Goal: Task Accomplishment & Management: Manage account settings

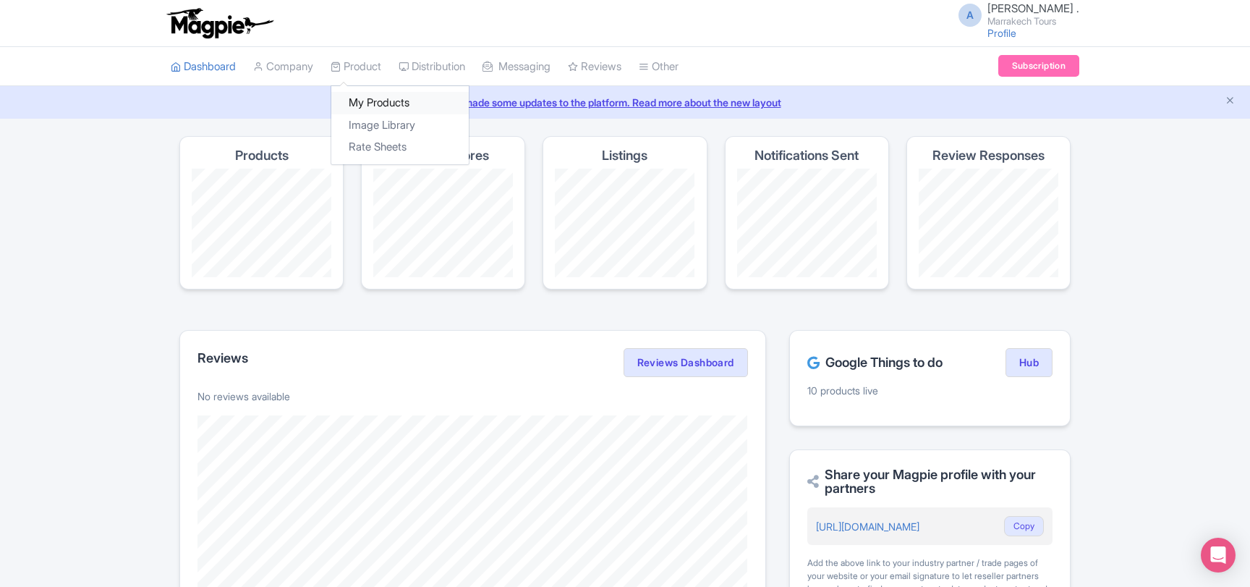
click at [368, 101] on link "My Products" at bounding box center [399, 103] width 137 height 22
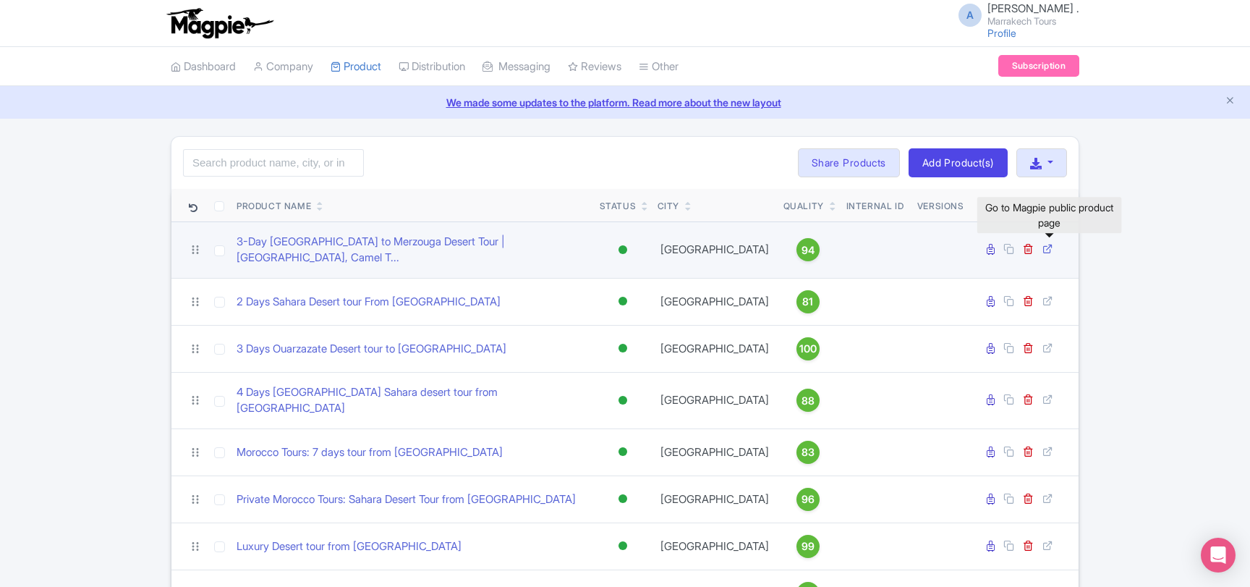
click at [1048, 247] on icon at bounding box center [1048, 248] width 11 height 11
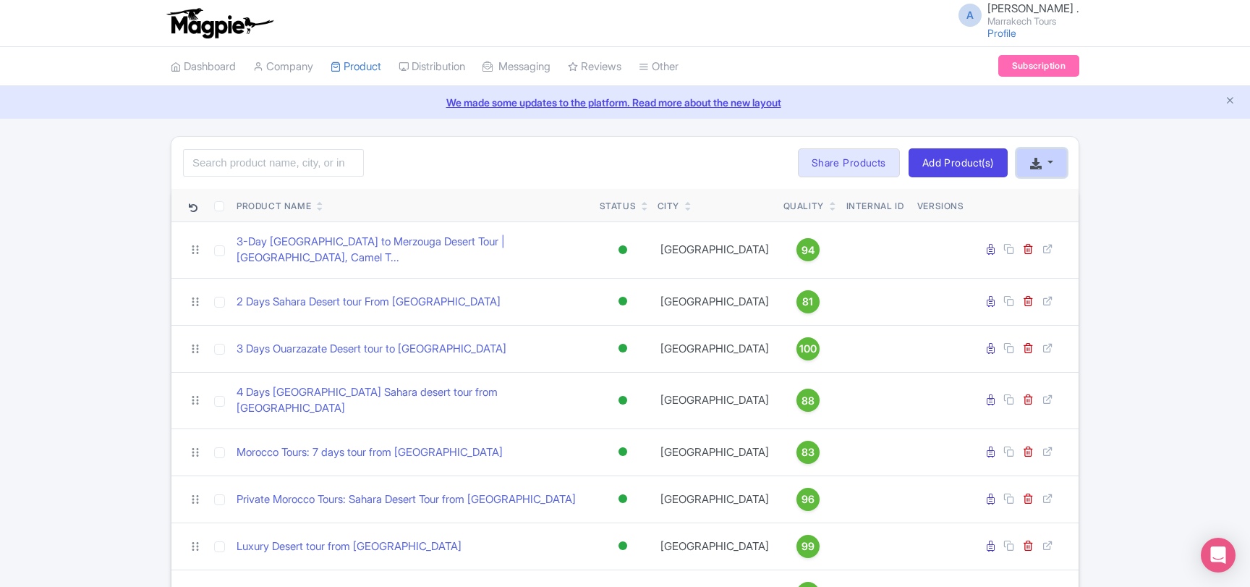
click at [1054, 156] on button "button" at bounding box center [1042, 162] width 51 height 29
click at [589, 164] on div "Search Bulk Actions Delete Add to Collection Share Products Add to Collection C…" at bounding box center [624, 163] width 907 height 52
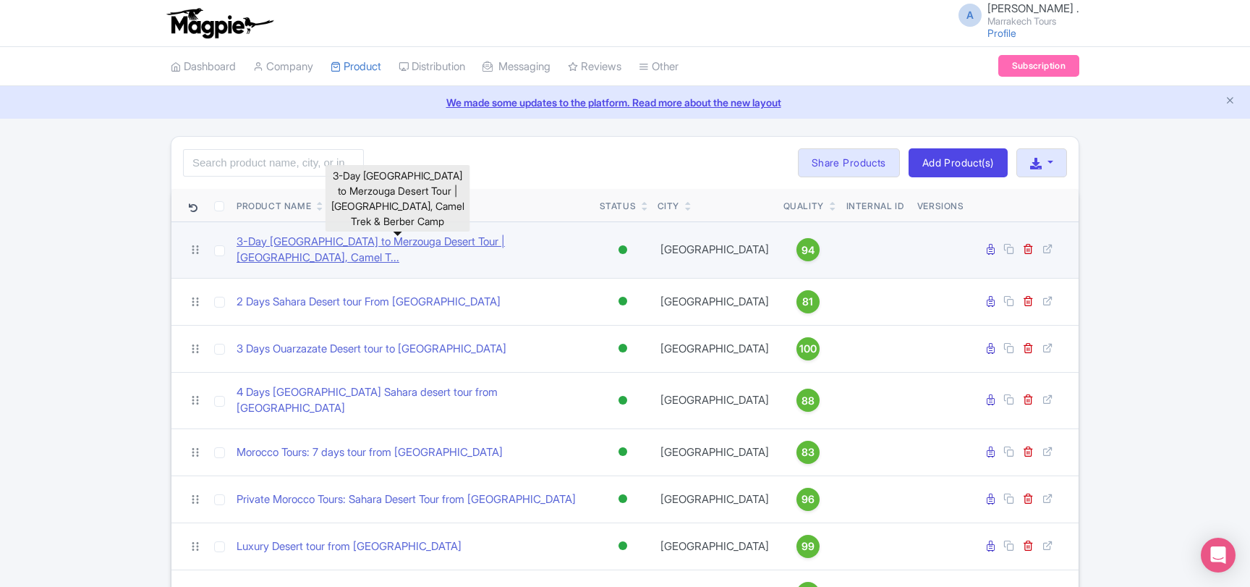
click at [413, 243] on link "3-Day Marrakech to Merzouga Desert Tour | Sahara, Camel T..." at bounding box center [413, 250] width 352 height 33
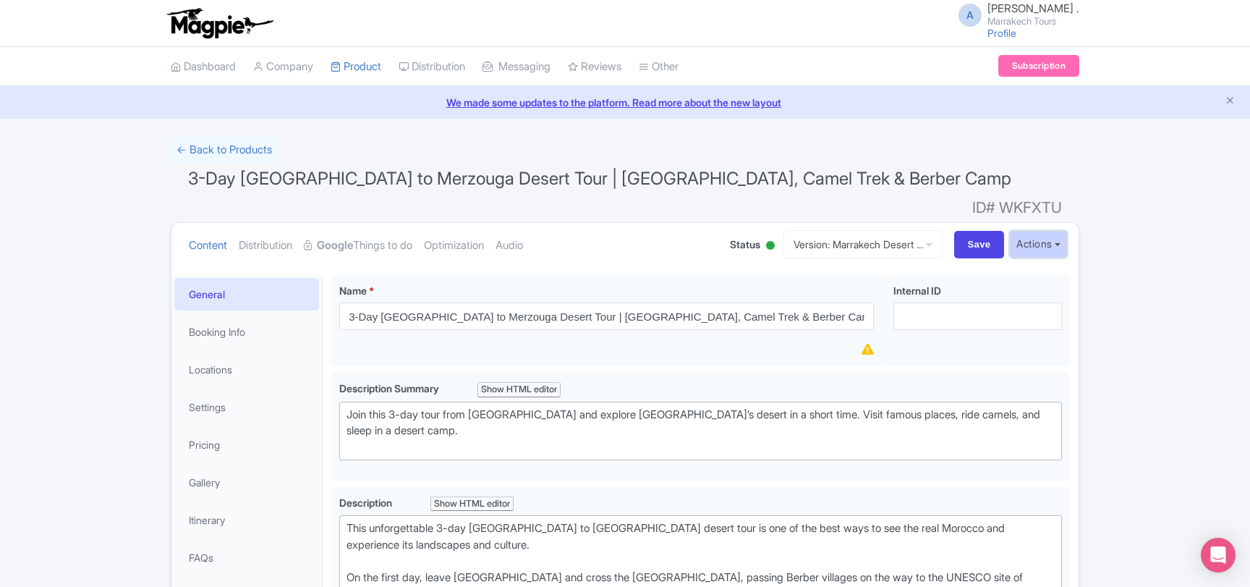
click at [1061, 231] on button "Actions" at bounding box center [1038, 244] width 57 height 27
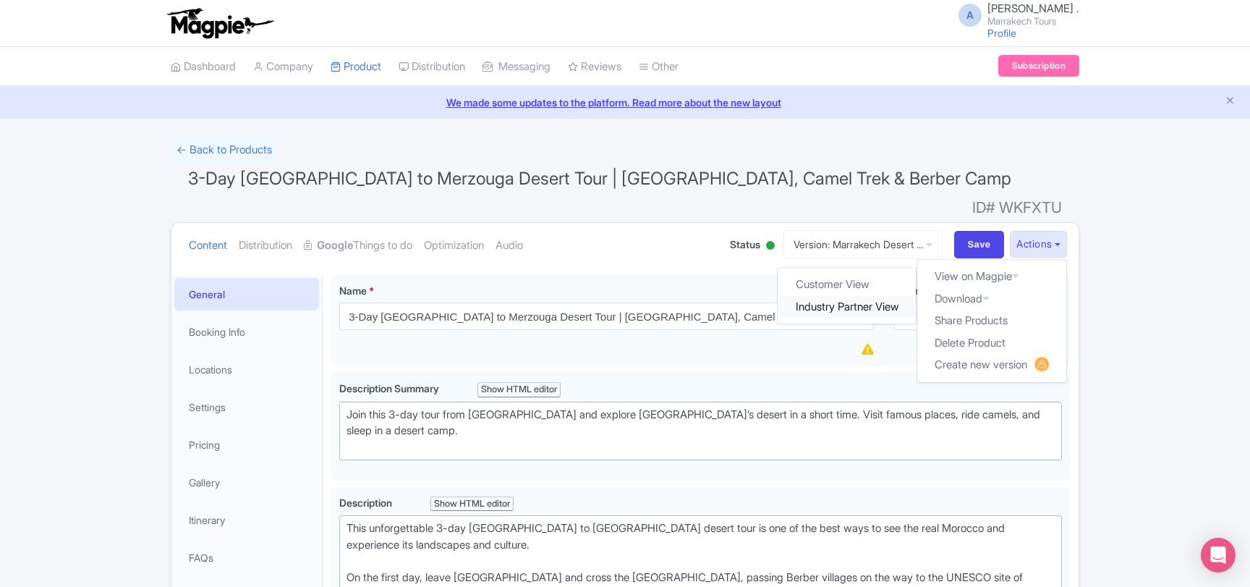
click at [852, 296] on link "Industry Partner View" at bounding box center [848, 307] width 138 height 22
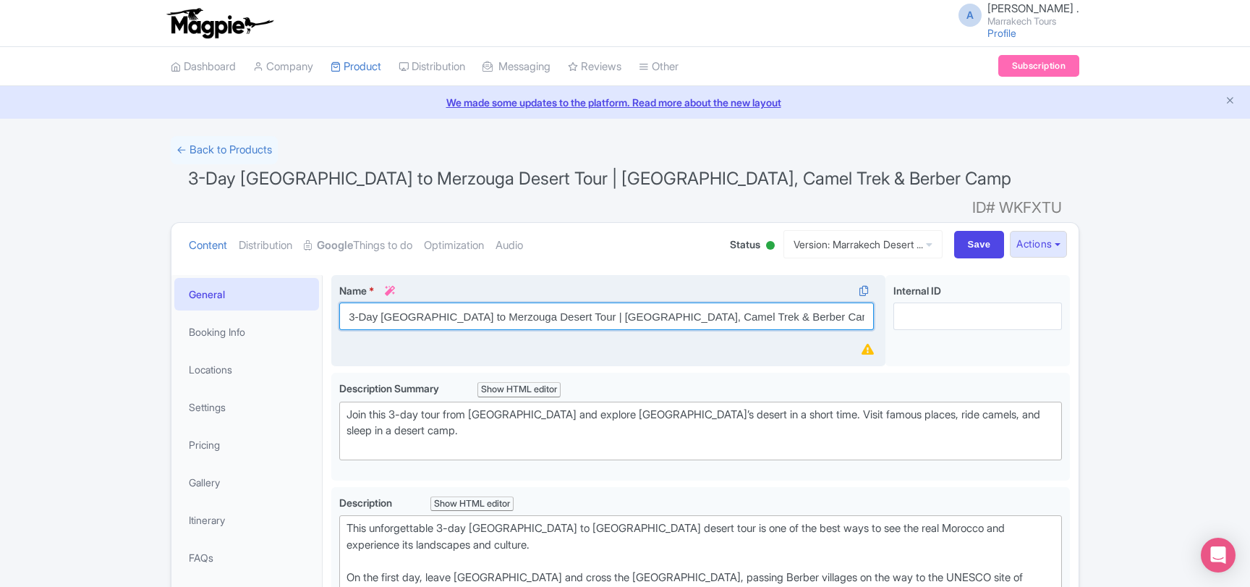
click at [495, 302] on input "3-Day [GEOGRAPHIC_DATA] to Merzouga Desert Tour | [GEOGRAPHIC_DATA], Camel Trek…" at bounding box center [606, 315] width 535 height 27
click at [495, 302] on input "3-Day Marrakech to Merzouga Desert Tour | Sahara, Camel Trek & Berber Camp" at bounding box center [606, 315] width 535 height 27
paste input "Marrakech Desert Tours: 3-Day Sahara & Camel Ride"
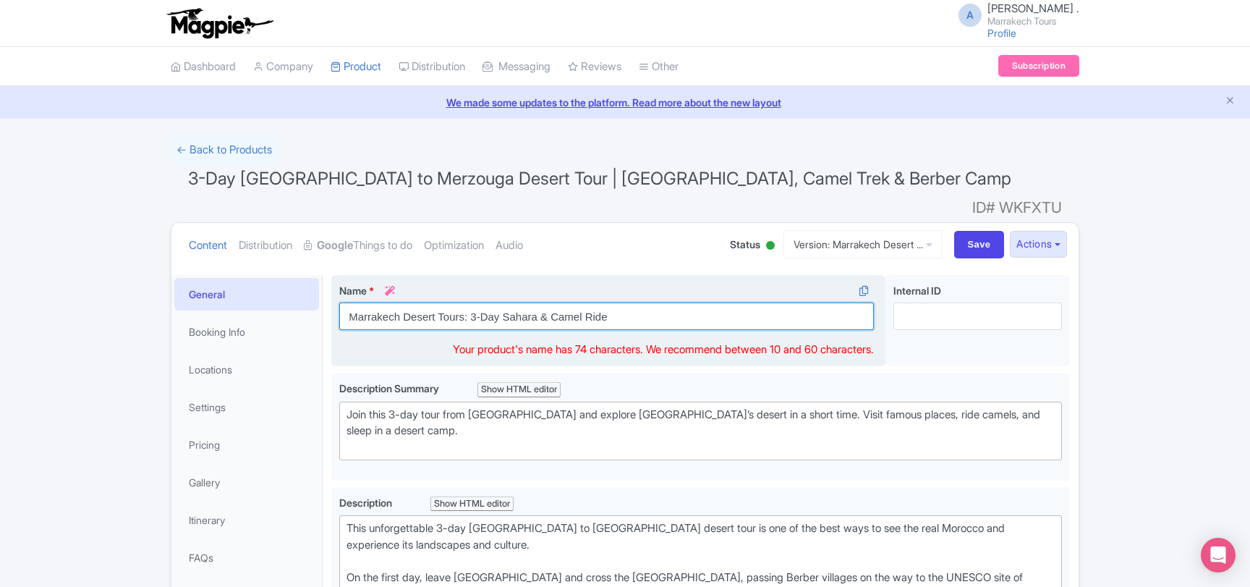
drag, startPoint x: 359, startPoint y: 291, endPoint x: 289, endPoint y: 291, distance: 70.2
click at [339, 302] on input "Marrakech Desert Tours: 3-Day Sahara & Camel Ride" at bounding box center [606, 315] width 535 height 27
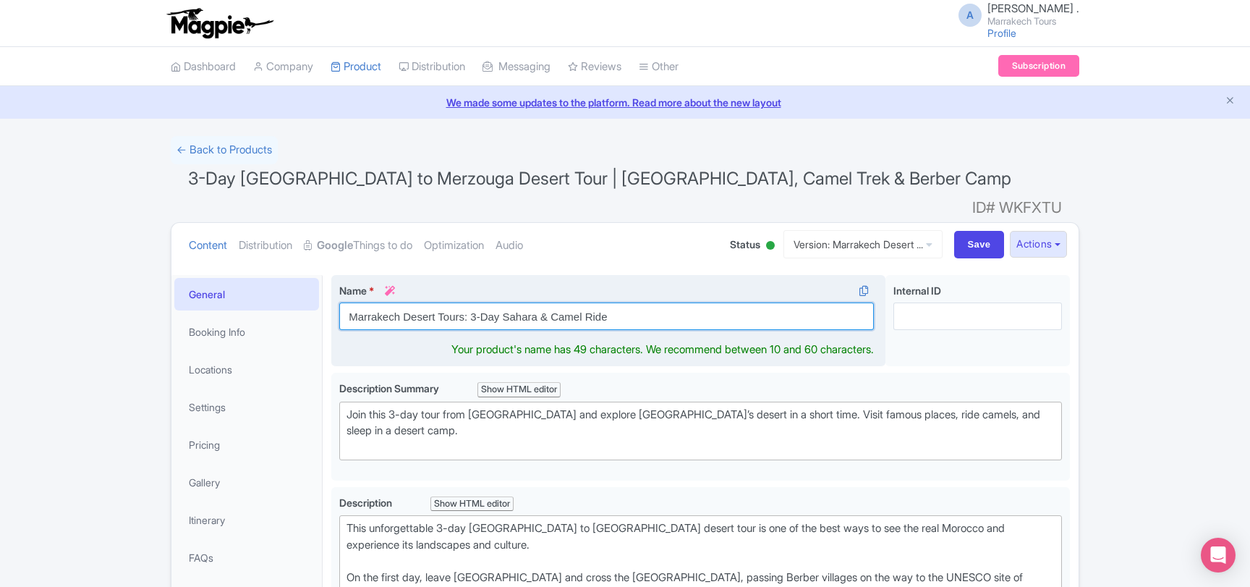
click at [499, 302] on input "Marrakech Desert Tours: 3-Day Sahara & Camel Ride" at bounding box center [606, 315] width 535 height 27
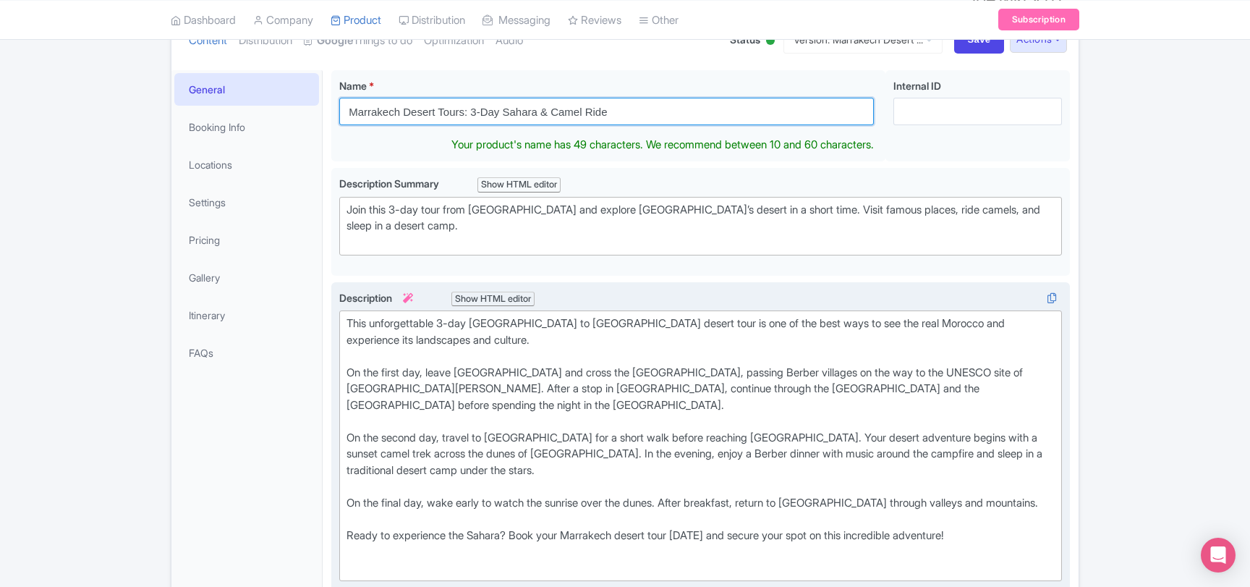
scroll to position [234, 0]
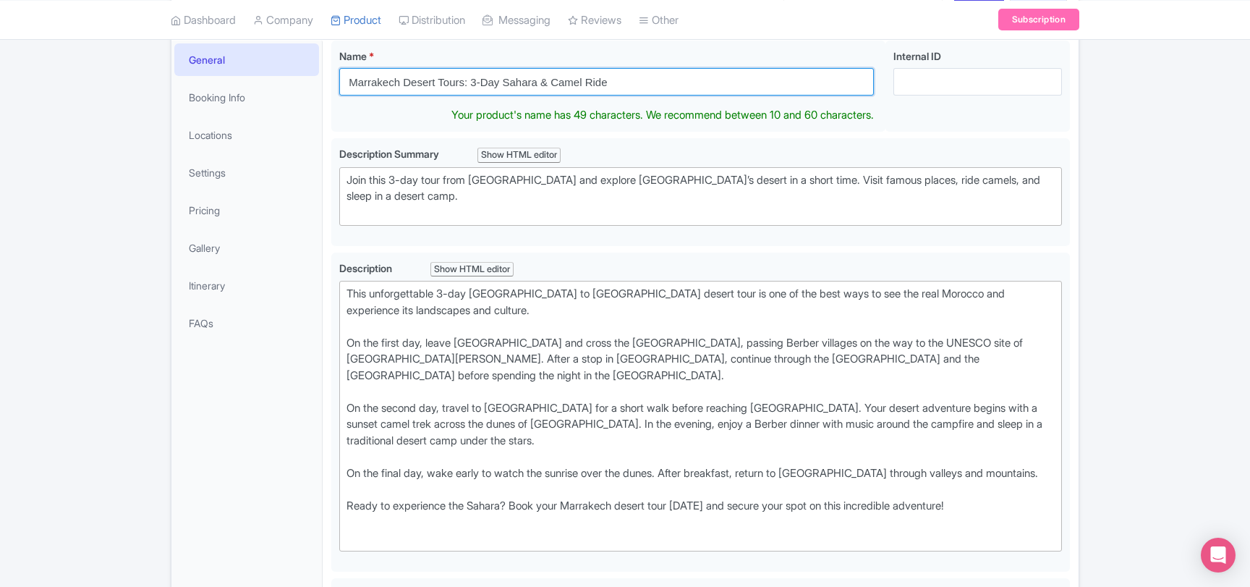
type input "Marrakech Desert Tours: 3-Day Sahara & Camel Ride"
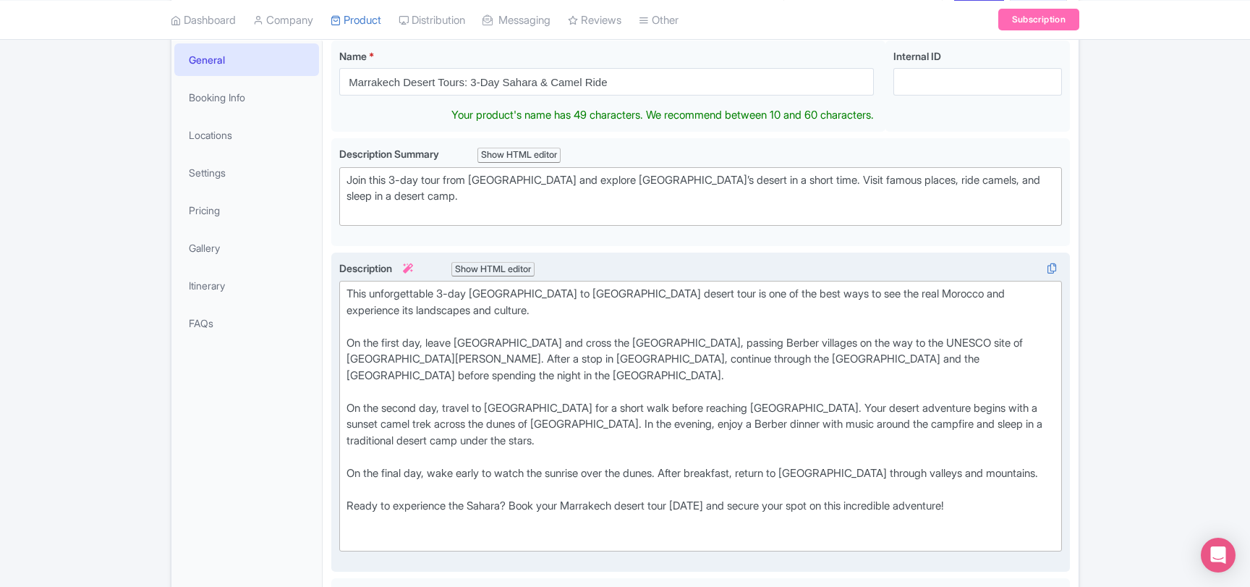
click at [671, 464] on div "This unforgettable 3-day Marrakech to Merzouga desert tour is one of the best w…" at bounding box center [701, 416] width 708 height 260
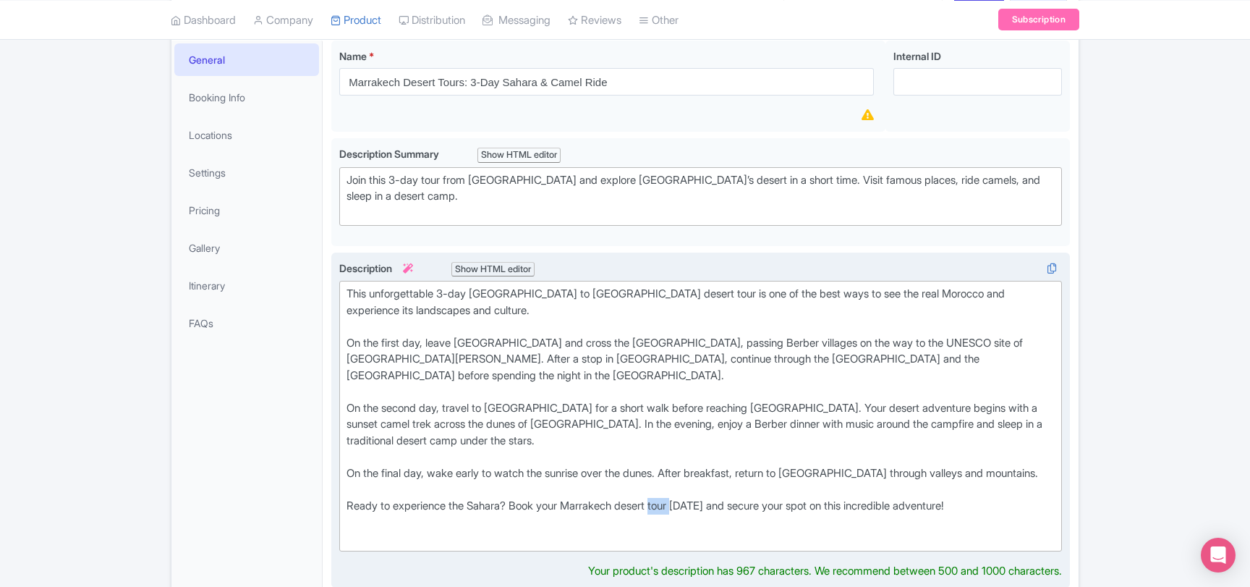
click at [671, 464] on div "This unforgettable 3-day Marrakech to Merzouga desert tour is one of the best w…" at bounding box center [701, 416] width 708 height 260
click at [600, 464] on div "This unforgettable 3-day Marrakech to Merzouga desert tour is one of the best w…" at bounding box center [701, 416] width 708 height 260
click at [674, 464] on div "This unforgettable 3-day Marrakech to Merzouga desert tour is one of the best w…" at bounding box center [701, 416] width 708 height 260
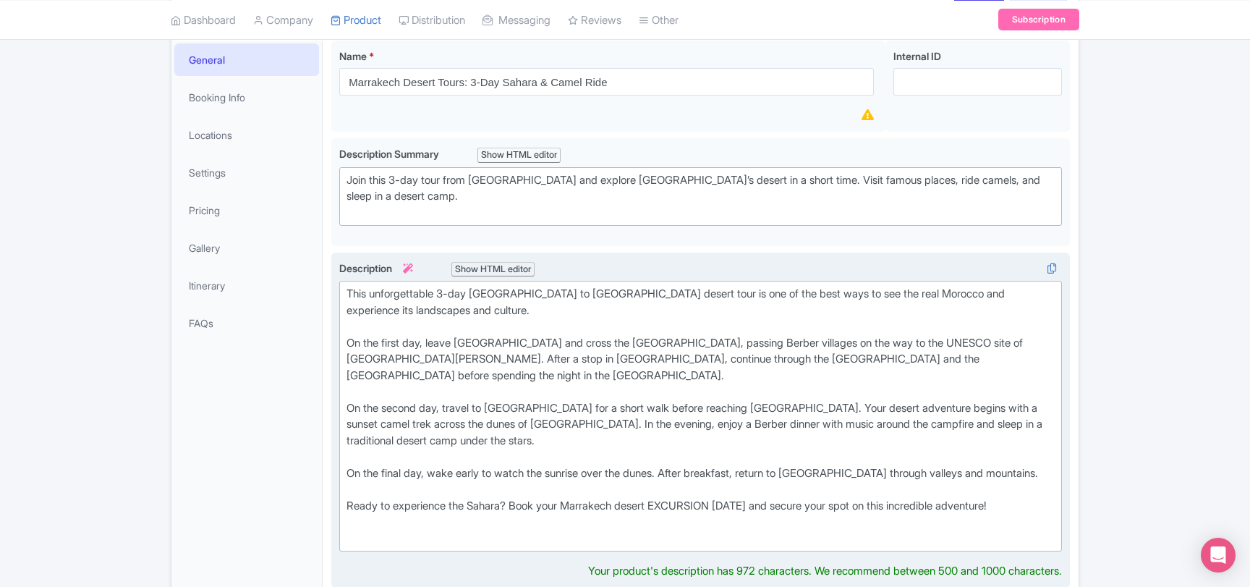
click at [590, 466] on div "This unforgettable 3-day Marrakech to Merzouga desert tour is one of the best w…" at bounding box center [701, 416] width 708 height 260
drag, startPoint x: 590, startPoint y: 466, endPoint x: 691, endPoint y: 465, distance: 101.3
click at [691, 465] on div "This unforgettable 3-day Marrakech to Merzouga desert tour is one of the best w…" at bounding box center [701, 416] width 708 height 260
click at [690, 467] on div "This unforgettable 3-day Marrakech to Merzouga desert tour is one of the best w…" at bounding box center [701, 416] width 708 height 260
click at [689, 465] on div "This unforgettable 3-day Marrakech to Merzouga desert tour is one of the best w…" at bounding box center [701, 416] width 708 height 260
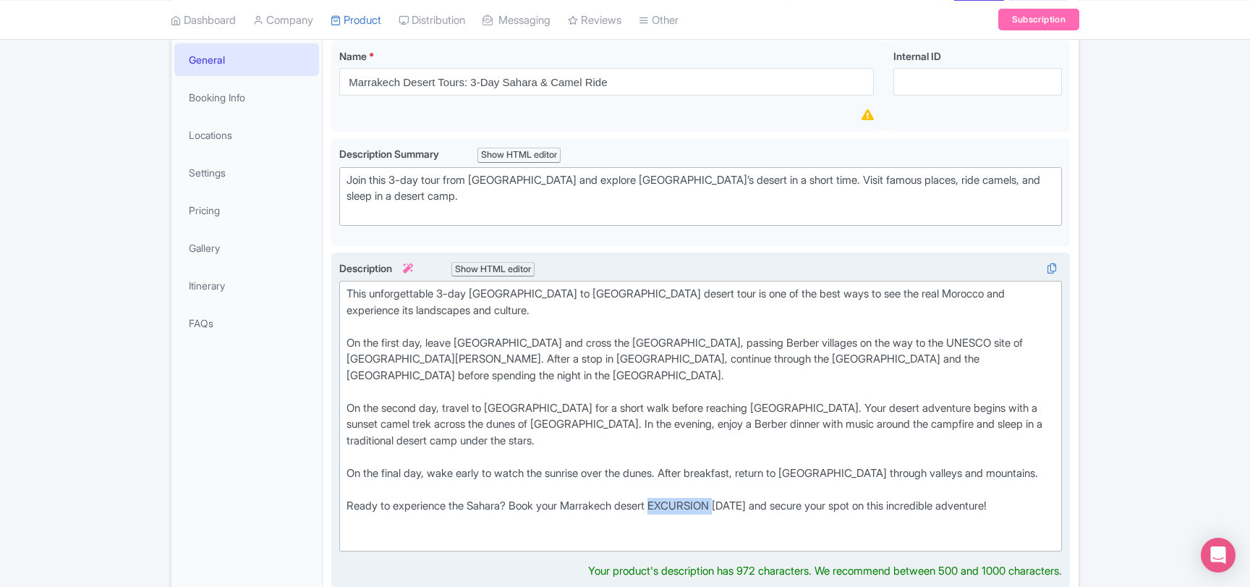
click at [689, 465] on div "This unforgettable 3-day Marrakech to Merzouga desert tour is one of the best w…" at bounding box center [701, 416] width 708 height 260
paste trix-editor "<div>This unforgettable 3-day Marrakech to Merzouga desert tour is one of the b…"
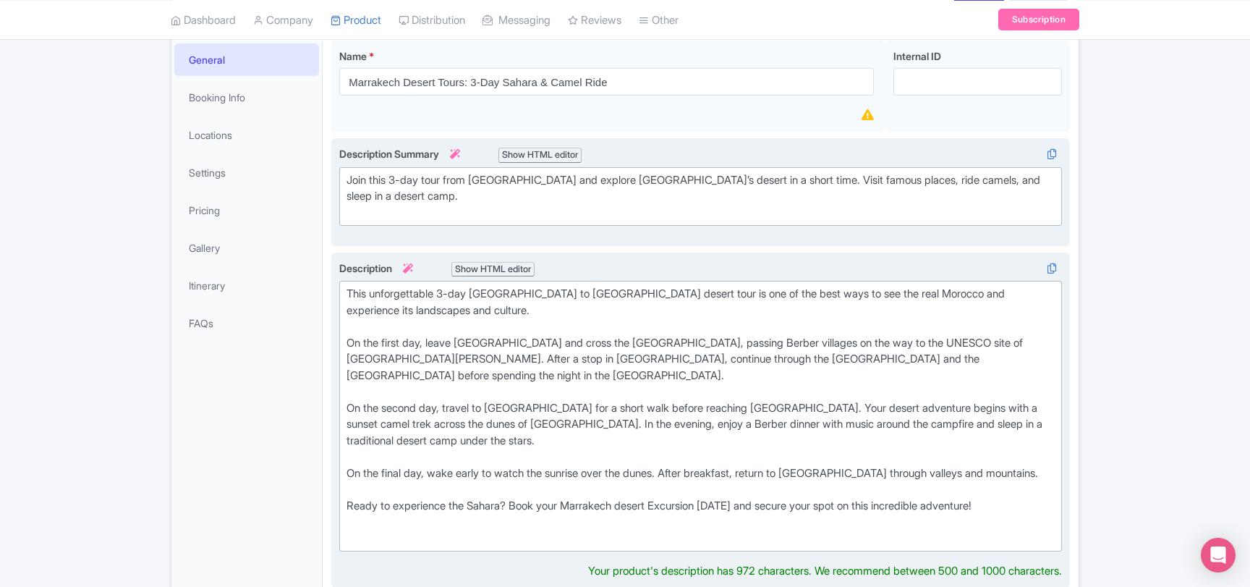
type trix-editor "<div>This unforgettable 3-day Marrakech to Merzouga desert tour is one of the b…"
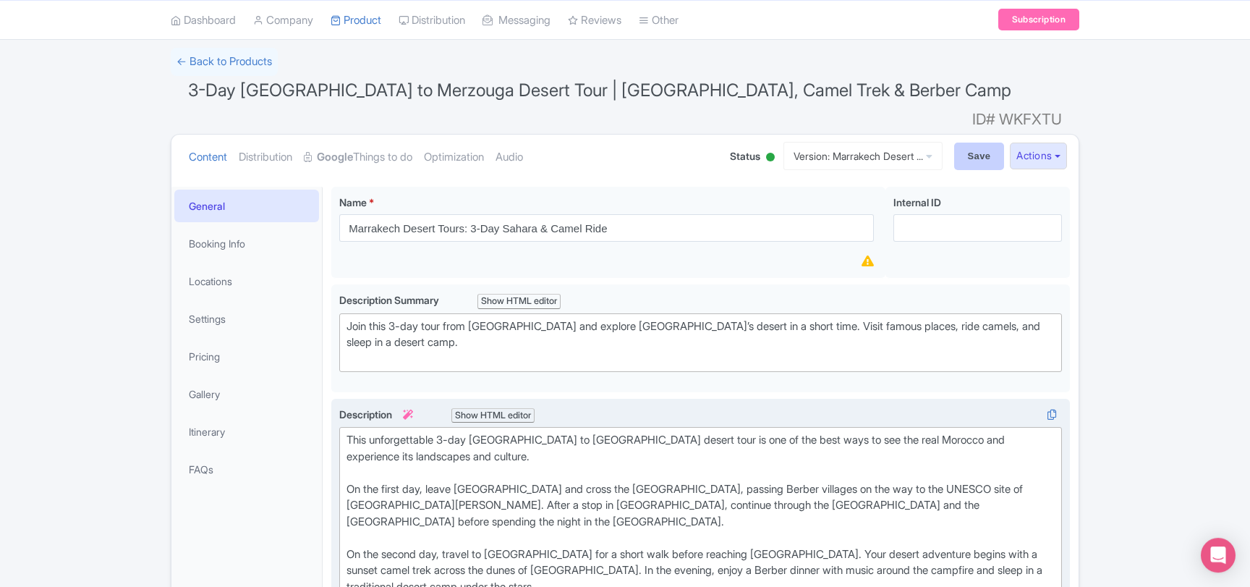
scroll to position [78, 0]
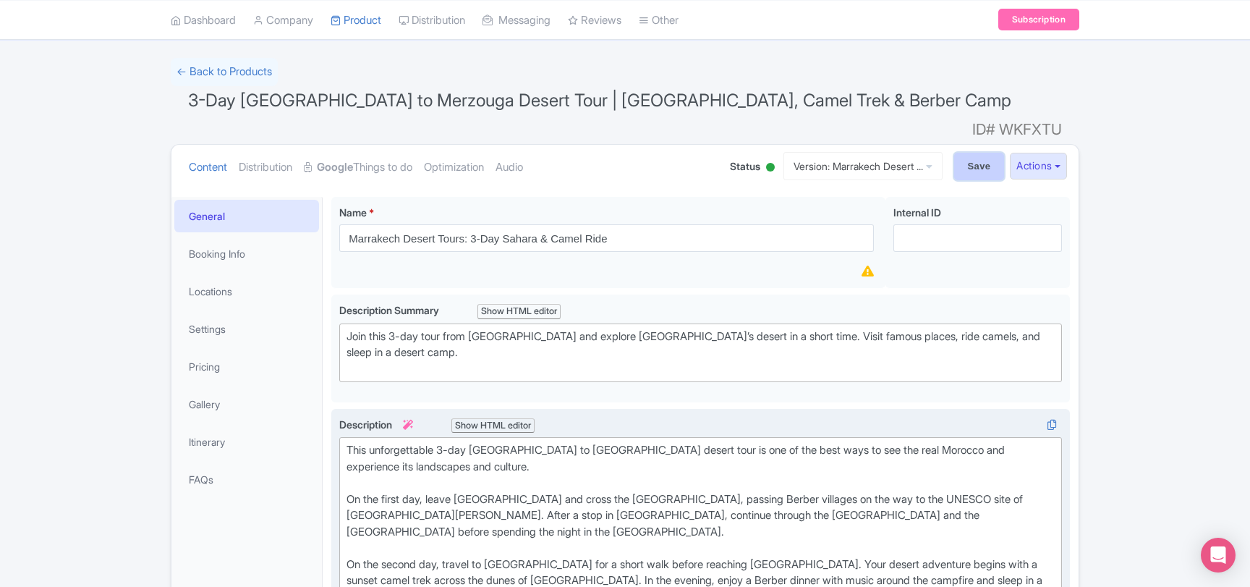
click at [981, 153] on input "Save" at bounding box center [979, 166] width 51 height 27
type input "Saving..."
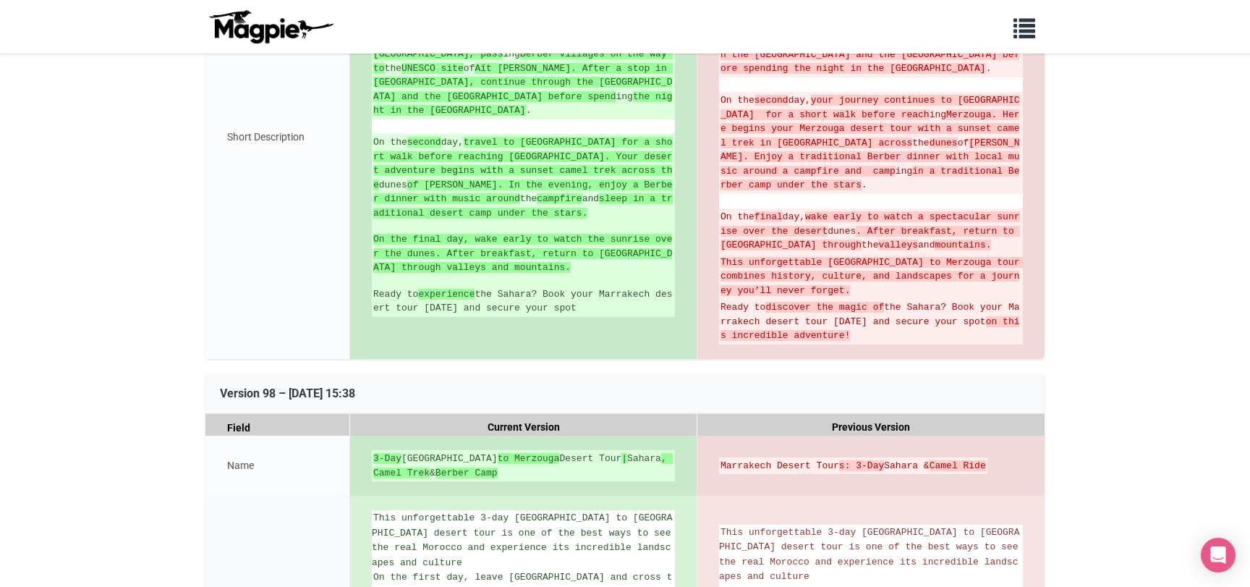
scroll to position [1094, 0]
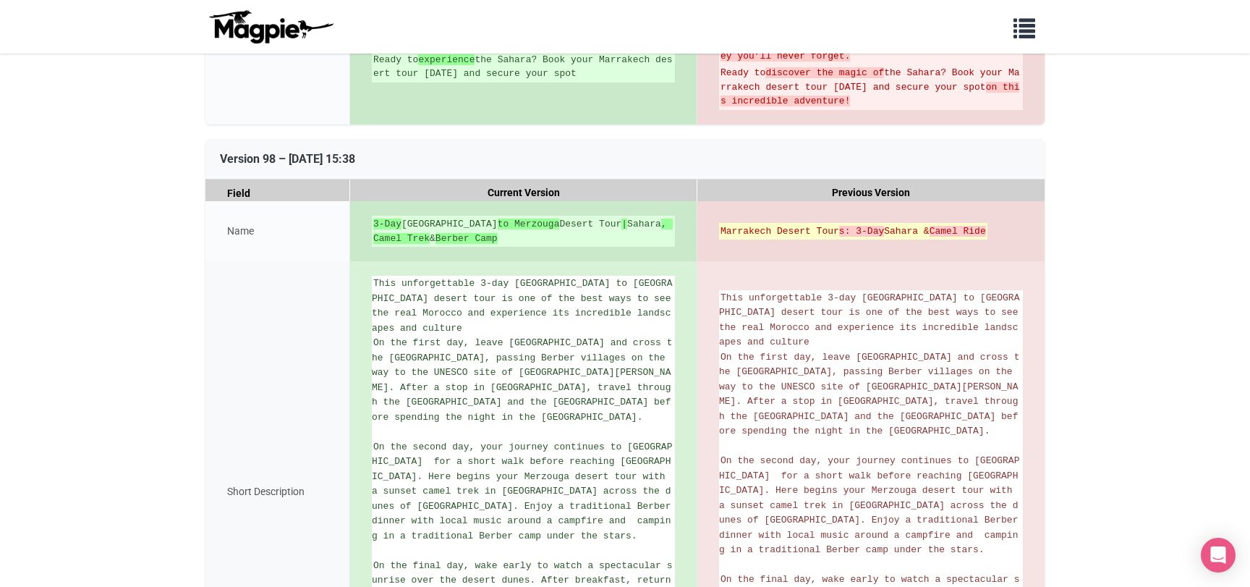
click at [842, 226] on strong "s: 3-Day" at bounding box center [861, 231] width 45 height 11
copy del "Marrakech Desert Tour s: 3-Day Sahara &"
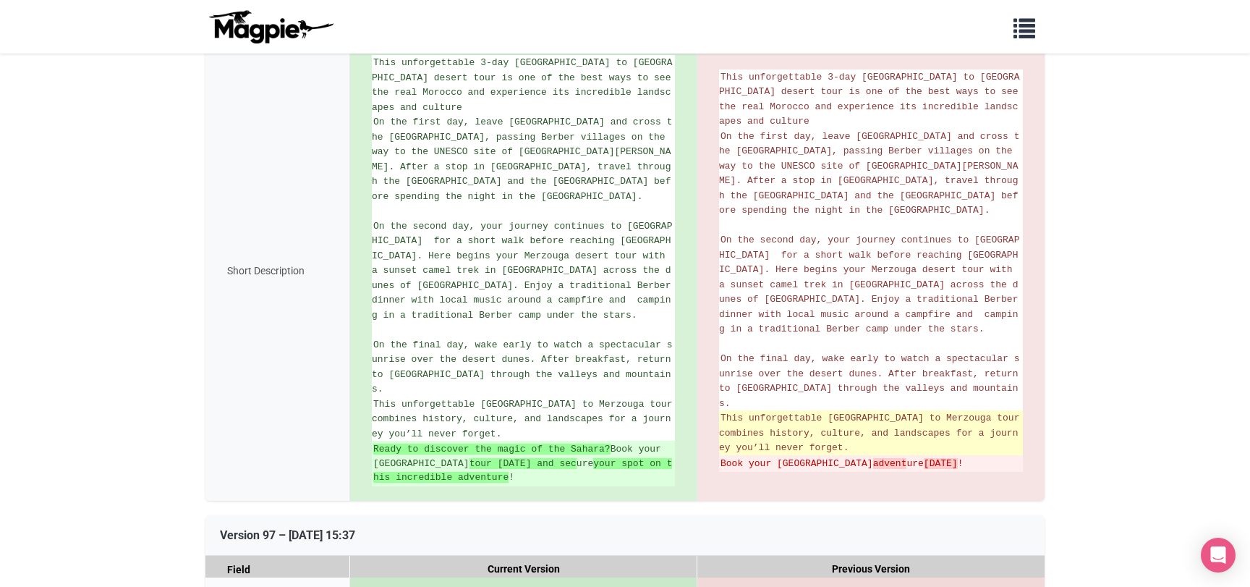
scroll to position [1407, 0]
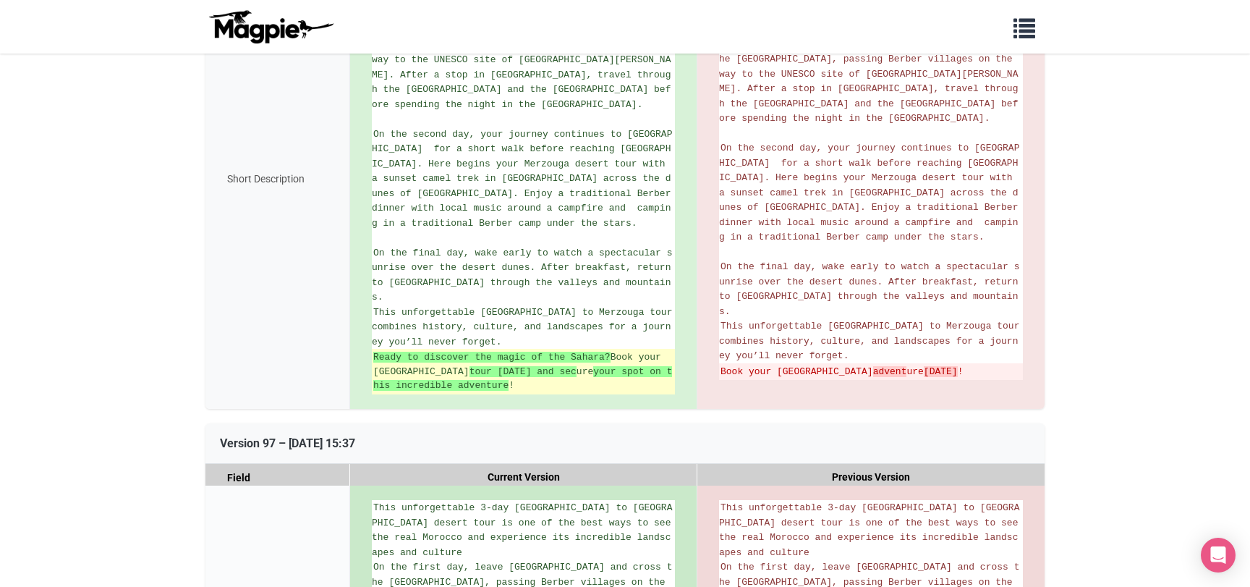
click at [479, 366] on strong "your spot on this incredible adventure" at bounding box center [522, 378] width 299 height 25
copy strong "adventure"
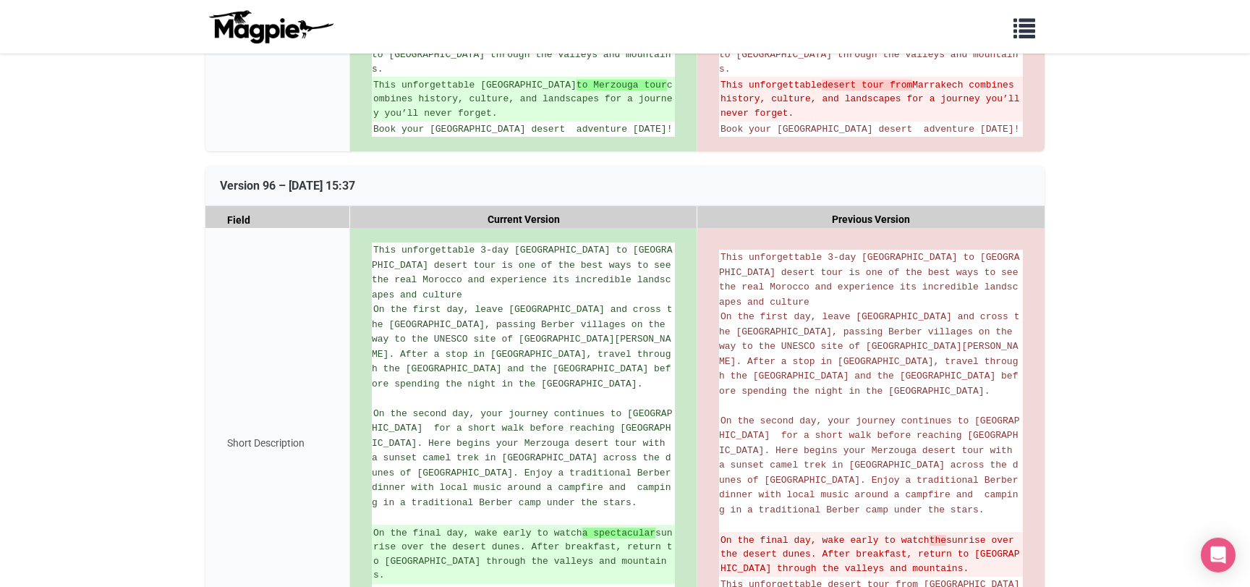
scroll to position [2266, 0]
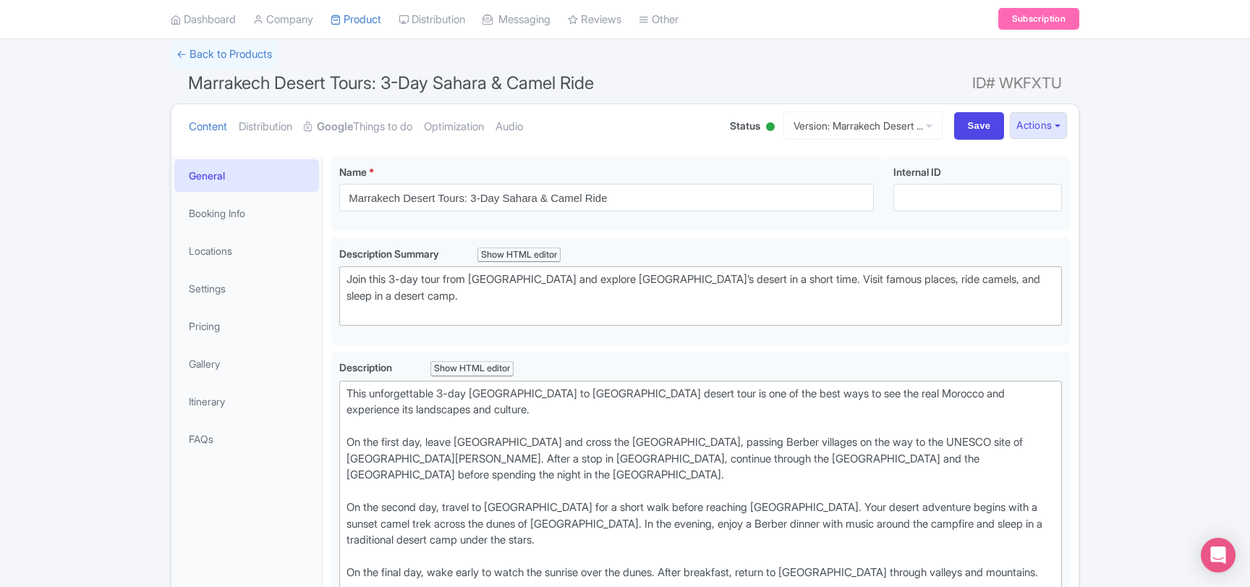
scroll to position [95, 0]
click at [484, 120] on link "Optimization" at bounding box center [454, 128] width 60 height 46
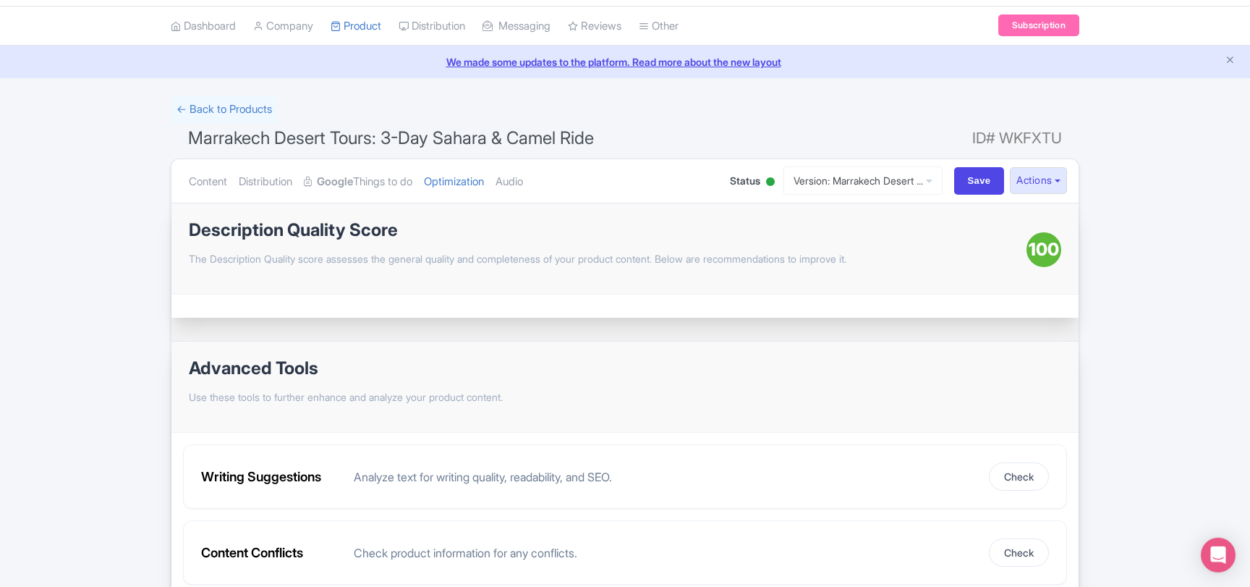
scroll to position [78, 0]
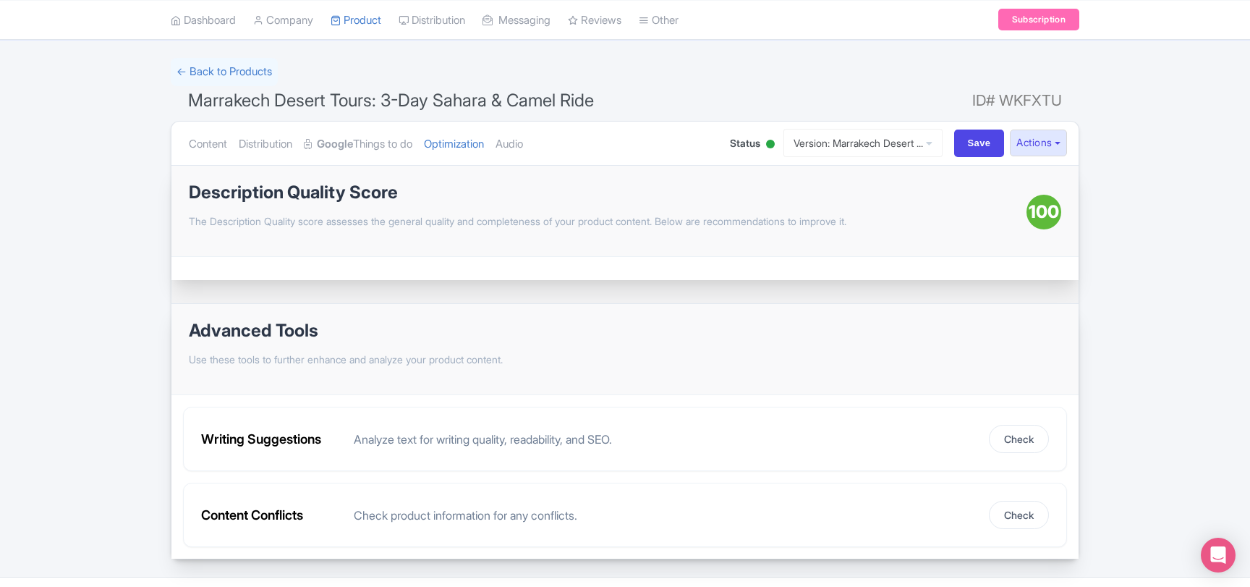
click at [504, 211] on div "Description Quality Score The Description Quality score assesses the general qu…" at bounding box center [608, 211] width 838 height 56
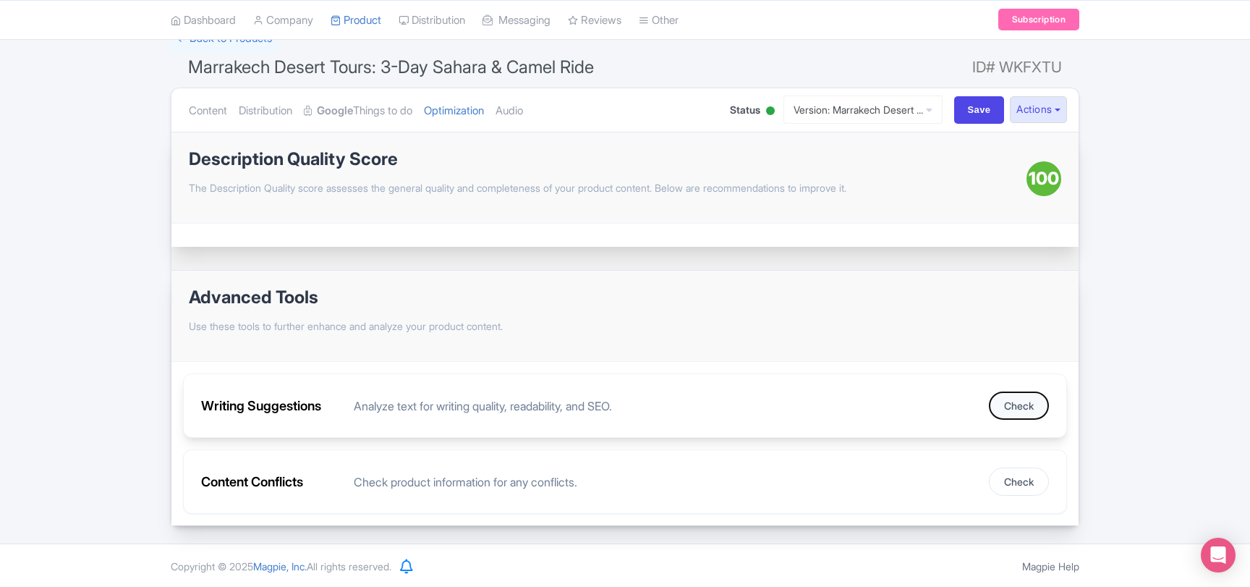
click at [1025, 404] on button "Check" at bounding box center [1019, 405] width 60 height 28
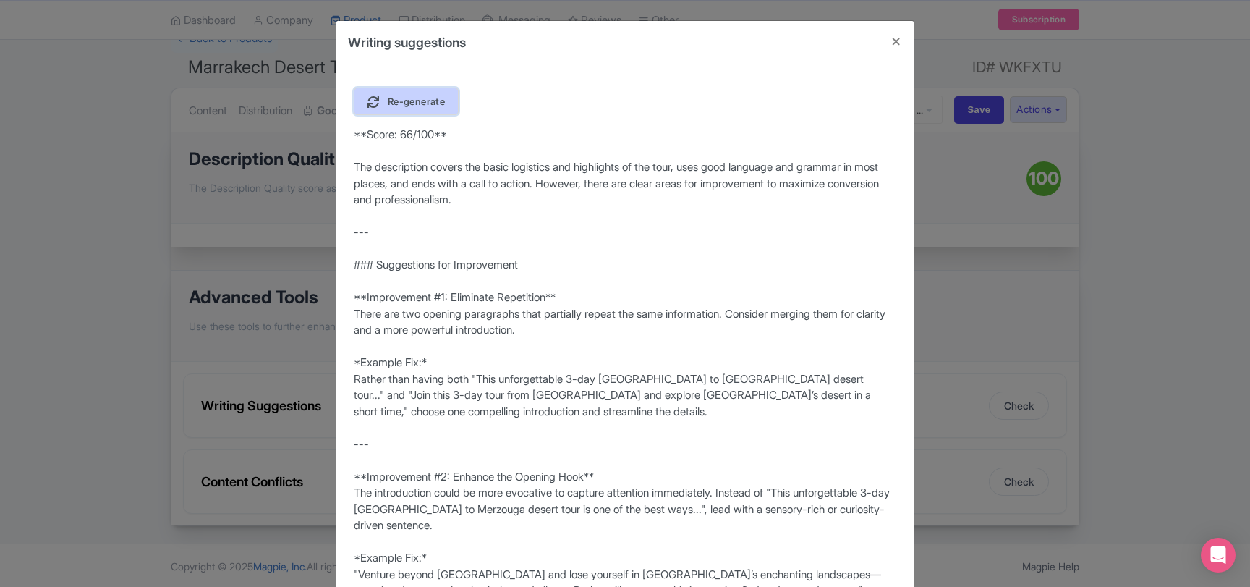
click at [423, 111] on link "Re-generate" at bounding box center [406, 101] width 105 height 27
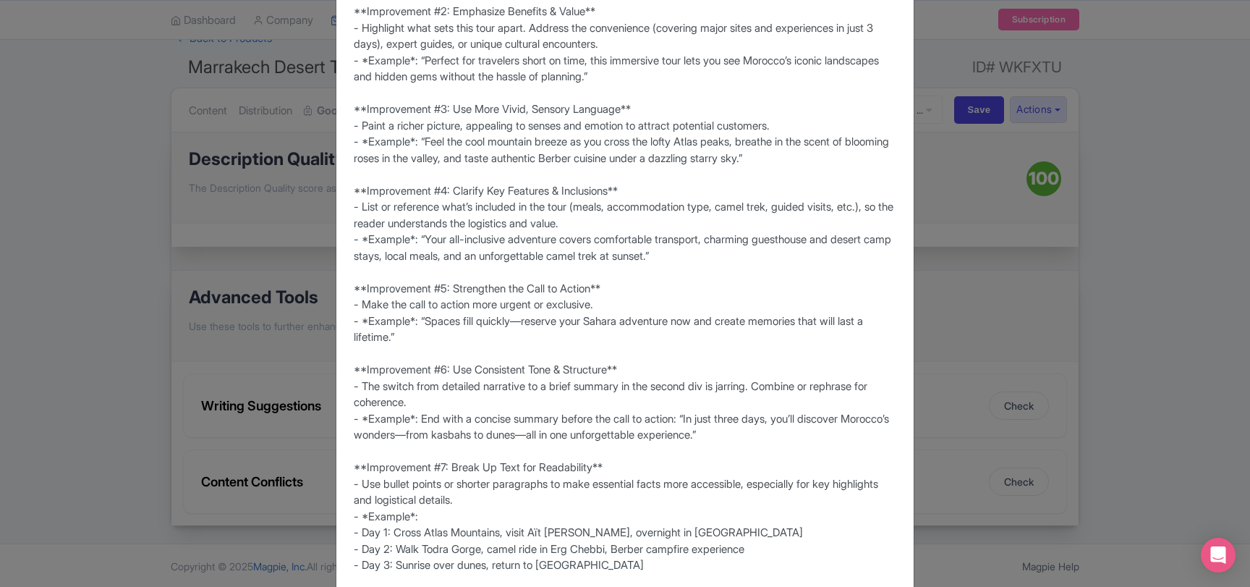
scroll to position [391, 0]
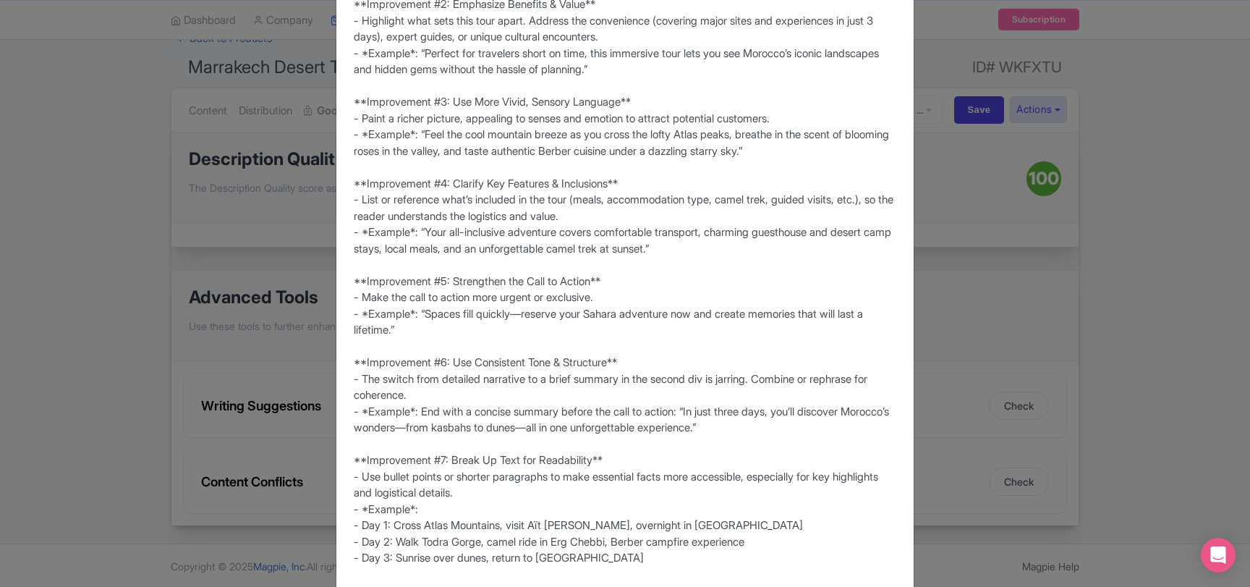
click at [433, 231] on div "**Product Description Score: 73/100** **Strengths:** - Clear itinerary and logi…" at bounding box center [625, 208] width 543 height 944
drag, startPoint x: 433, startPoint y: 231, endPoint x: 683, endPoint y: 235, distance: 249.7
click at [683, 235] on div "**Product Description Score: 73/100** **Strengths:** - Clear itinerary and logi…" at bounding box center [625, 208] width 543 height 944
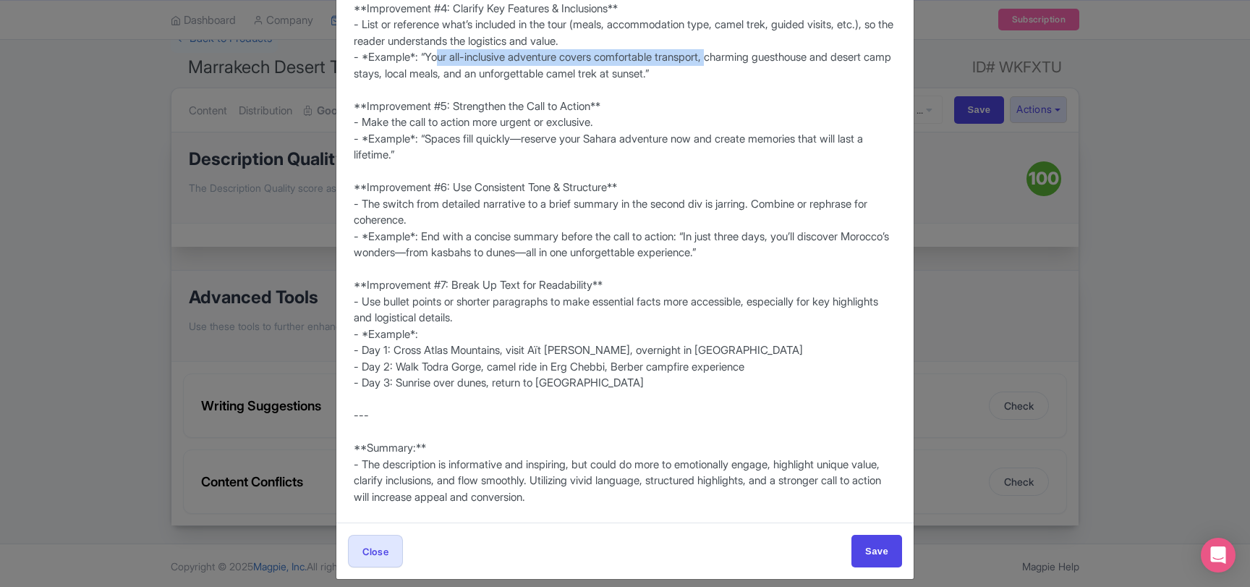
scroll to position [578, 0]
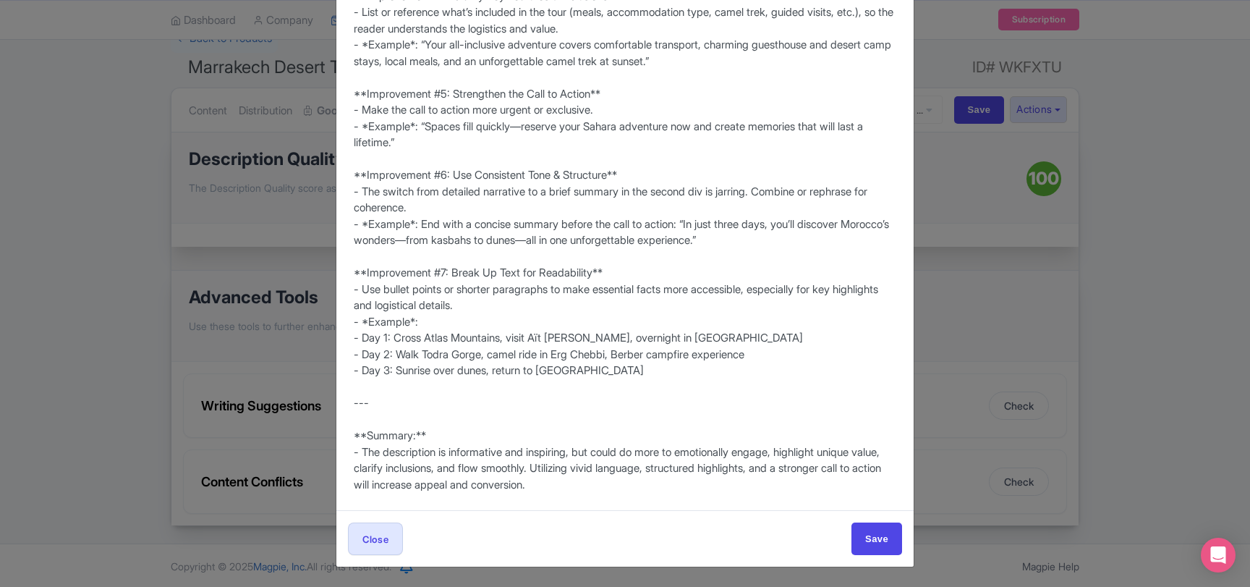
click at [989, 323] on div "Writing suggestions Re-generate **Product Description Score: 73/100** **Strengt…" at bounding box center [625, 293] width 1250 height 587
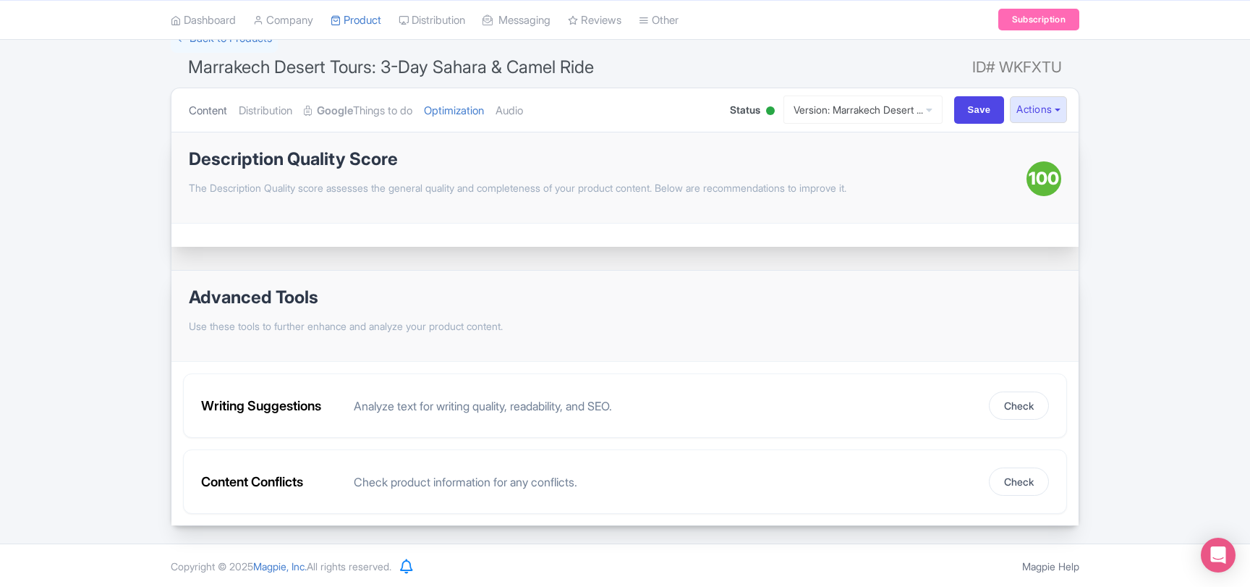
click at [221, 111] on link "Content" at bounding box center [208, 111] width 38 height 46
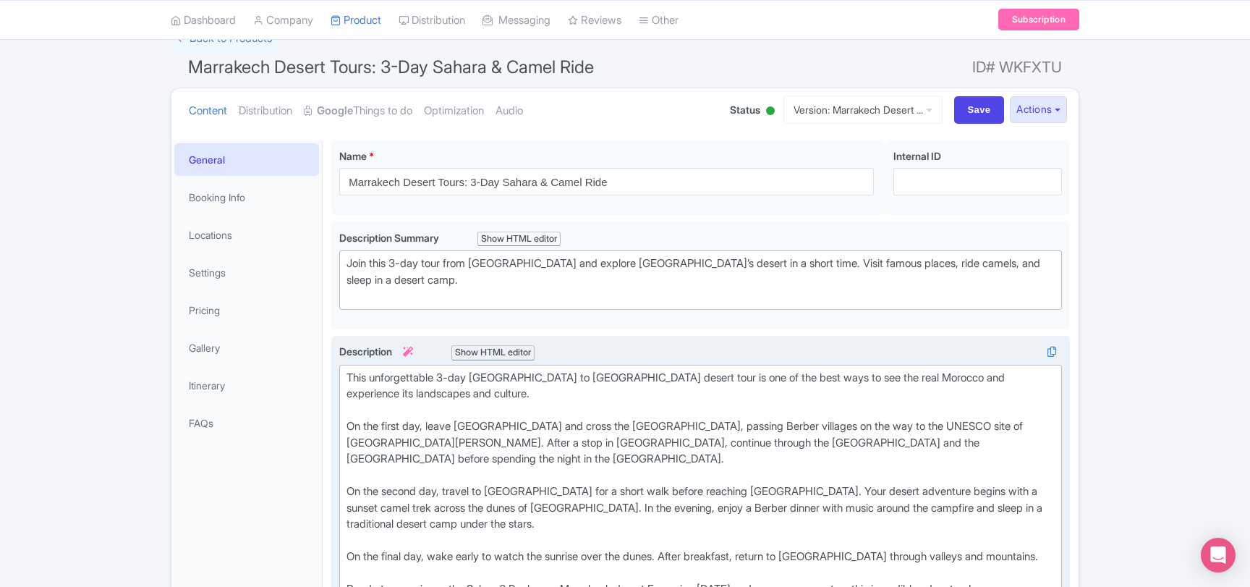
click at [436, 415] on div "This unforgettable 3-day Marrakech to Merzouga desert tour is one of the best w…" at bounding box center [701, 500] width 708 height 260
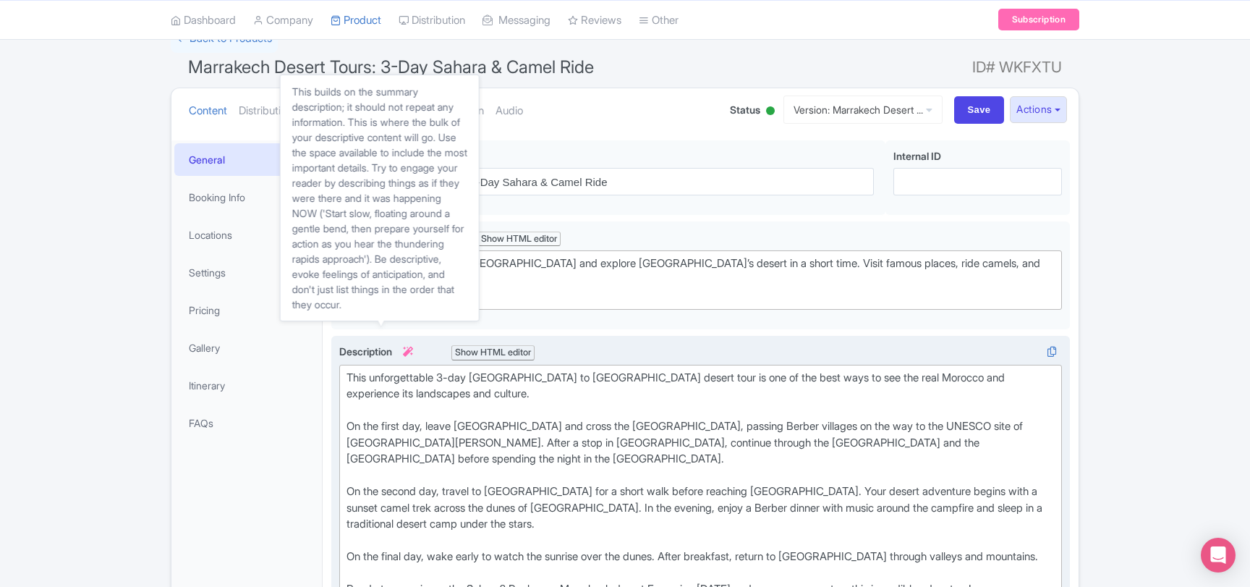
click at [408, 347] on icon at bounding box center [408, 352] width 10 height 10
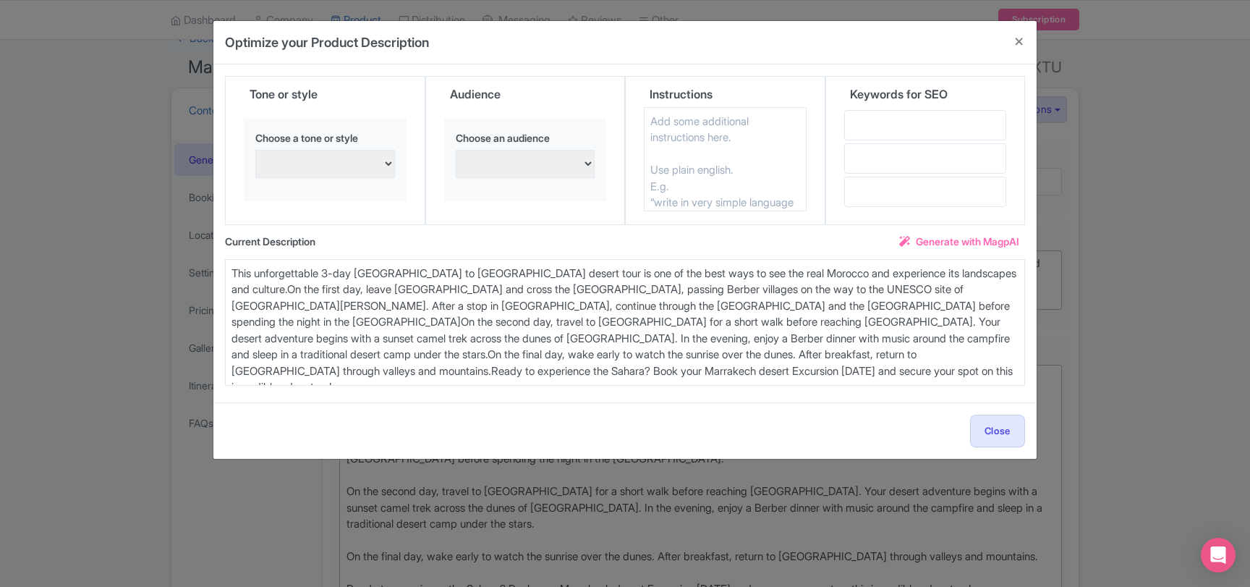
click at [947, 242] on span "Generate with MagpAI" at bounding box center [967, 241] width 103 height 15
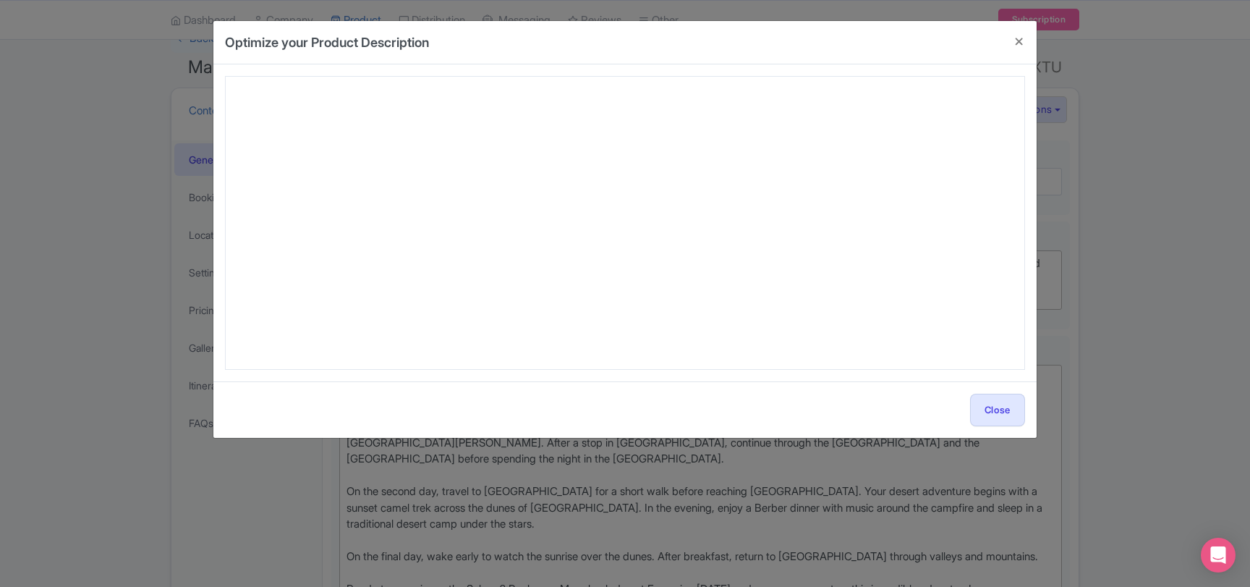
type textarea "Experience the magic of Morocco on the Marrakech Desert Tours: 3-Day Sahara & C…"
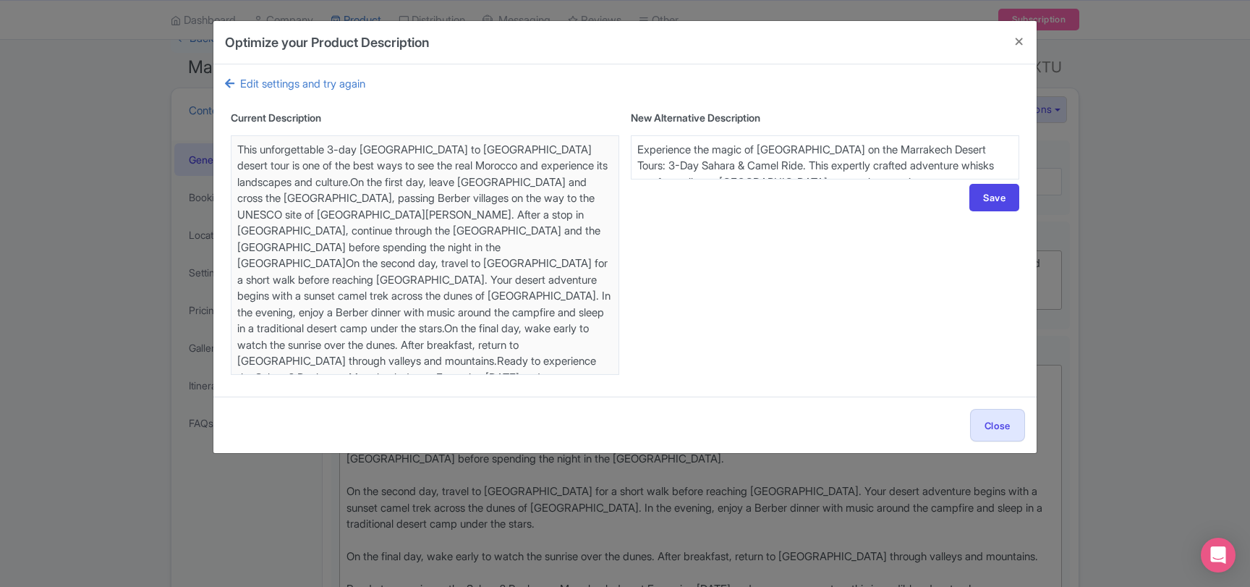
drag, startPoint x: 748, startPoint y: 164, endPoint x: 963, endPoint y: 249, distance: 231.2
click at [963, 179] on textarea "This unforgettable 3-day Marrakech to Merzouga desert tour is one of the best w…" at bounding box center [825, 157] width 389 height 44
click at [845, 164] on textarea "This unforgettable 3-day Marrakech to Merzouga desert tour is one of the best w…" at bounding box center [825, 157] width 389 height 44
click at [721, 155] on textarea "This unforgettable 3-day Marrakech to Merzouga desert tour is one of the best w…" at bounding box center [825, 157] width 389 height 44
drag, startPoint x: 985, startPoint y: 160, endPoint x: 960, endPoint y: 255, distance: 98.1
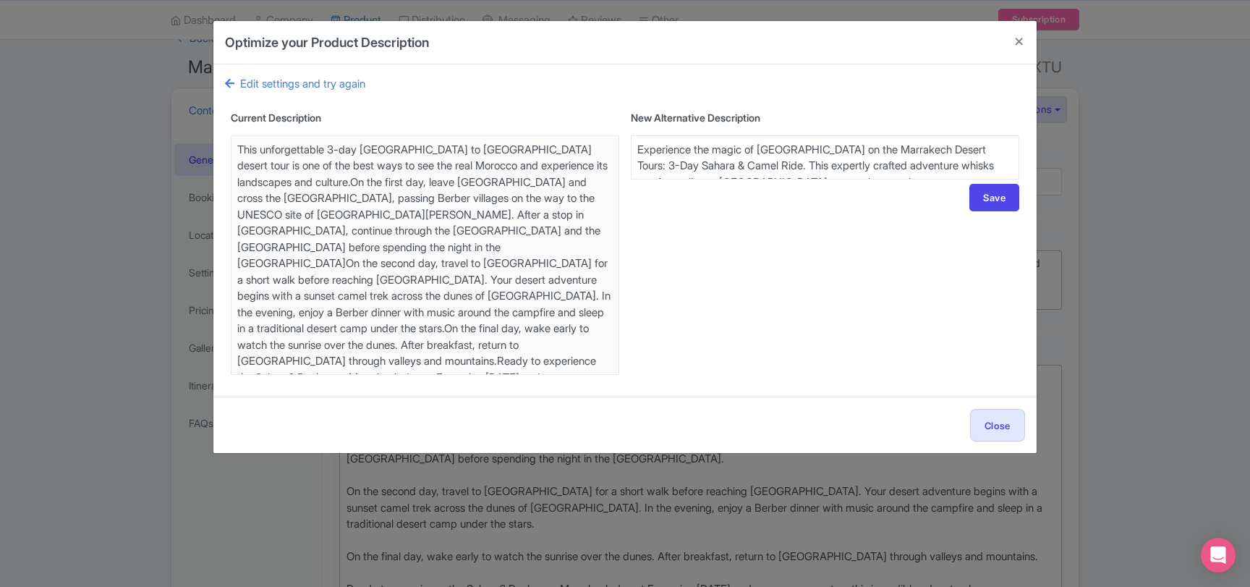
click at [960, 179] on textarea "This unforgettable 3-day Marrakech to Merzouga desert tour is one of the best w…" at bounding box center [825, 157] width 389 height 44
click at [770, 169] on textarea "This unforgettable 3-day Marrakech to Merzouga desert tour is one of the best w…" at bounding box center [825, 157] width 389 height 44
click at [768, 163] on textarea "This unforgettable 3-day Marrakech to Merzouga desert tour is one of the best w…" at bounding box center [825, 157] width 389 height 44
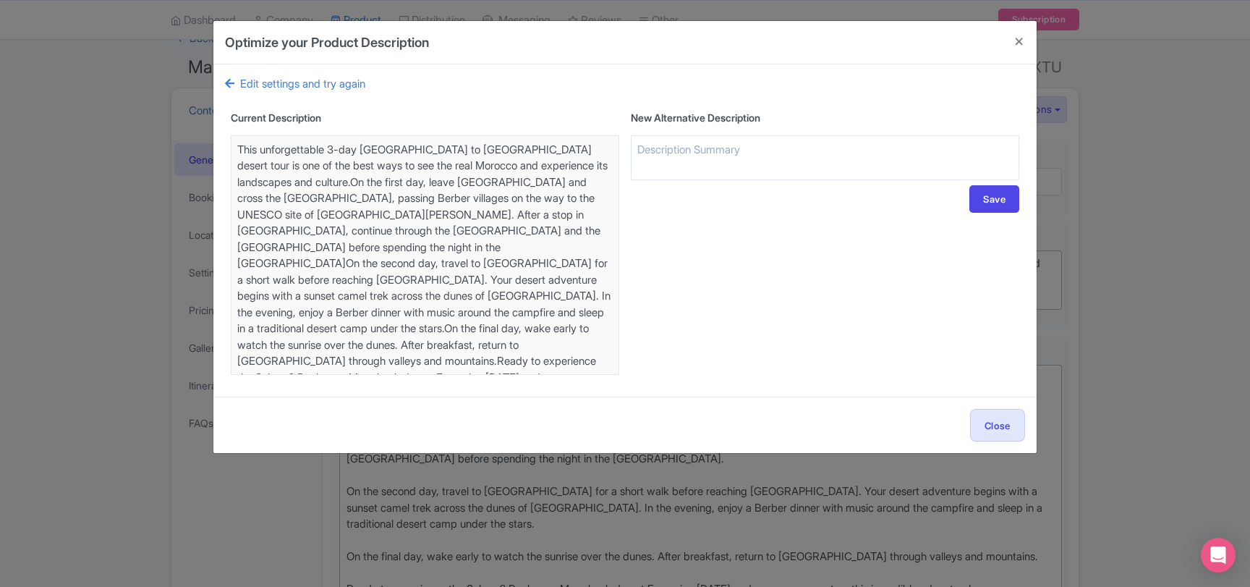
click at [308, 494] on div "Optimize your Product Description Title Marrakech Desert Tours: 3-Day Sahara & …" at bounding box center [625, 293] width 1250 height 587
